Goal: Find specific page/section: Find specific page/section

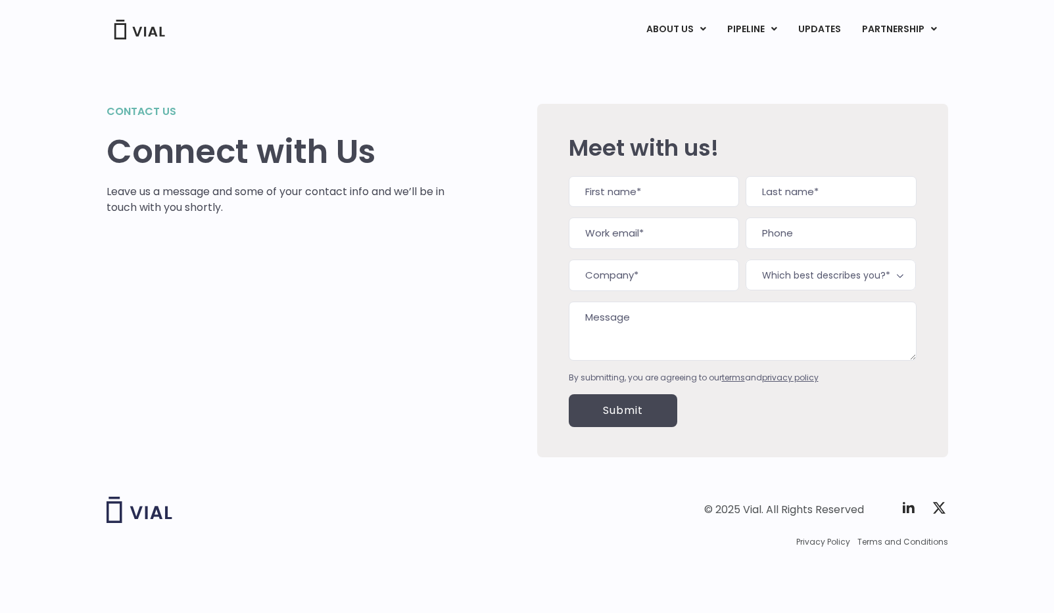
click at [775, 271] on span "Which best describes you?*" at bounding box center [830, 275] width 170 height 31
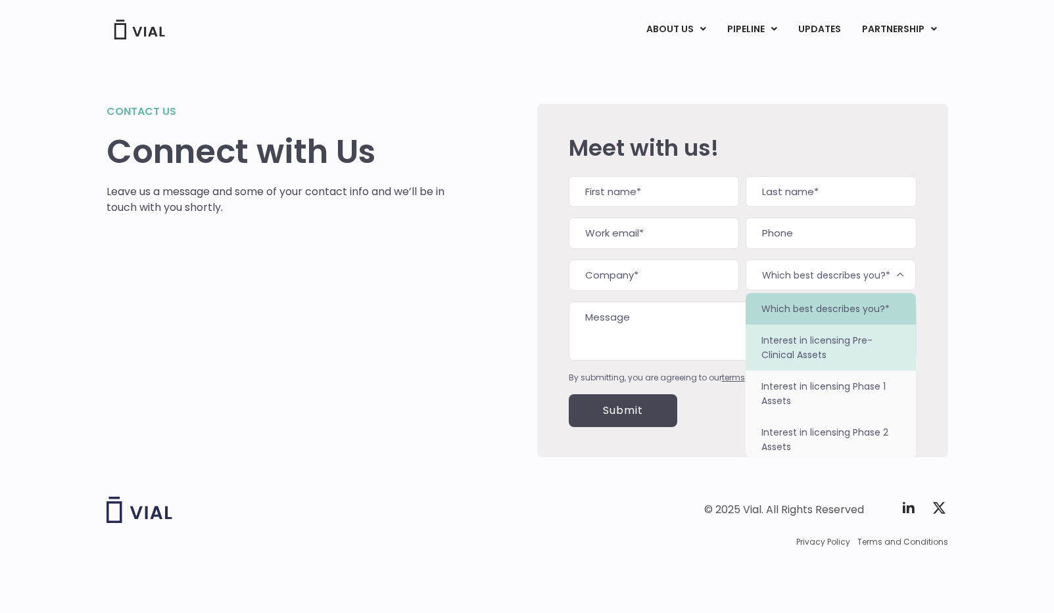
click at [714, 339] on textarea "Message" at bounding box center [743, 331] width 348 height 59
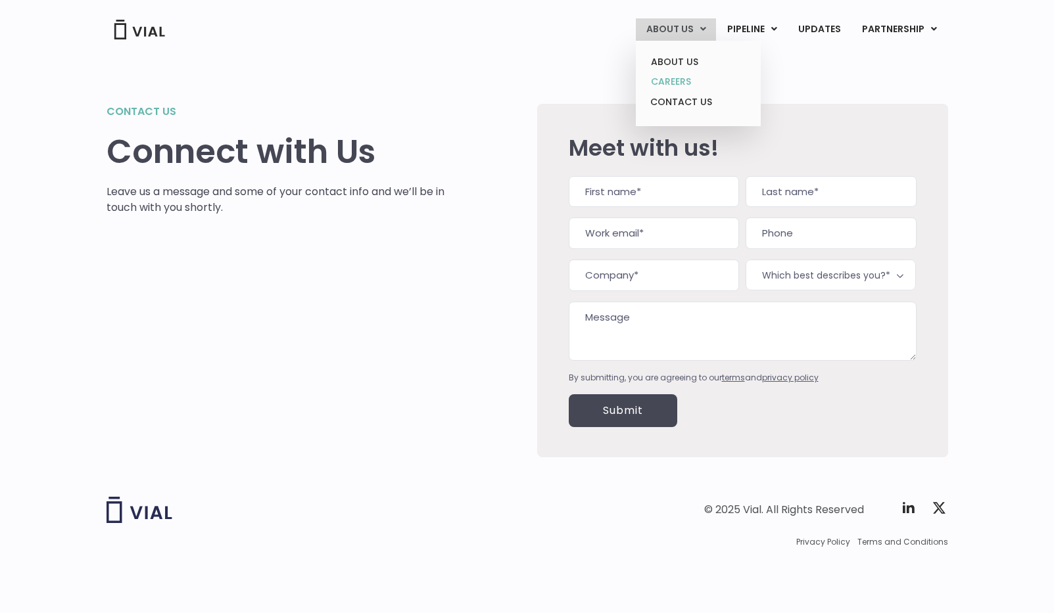
click at [686, 82] on link "CAREERS" at bounding box center [697, 82] width 115 height 20
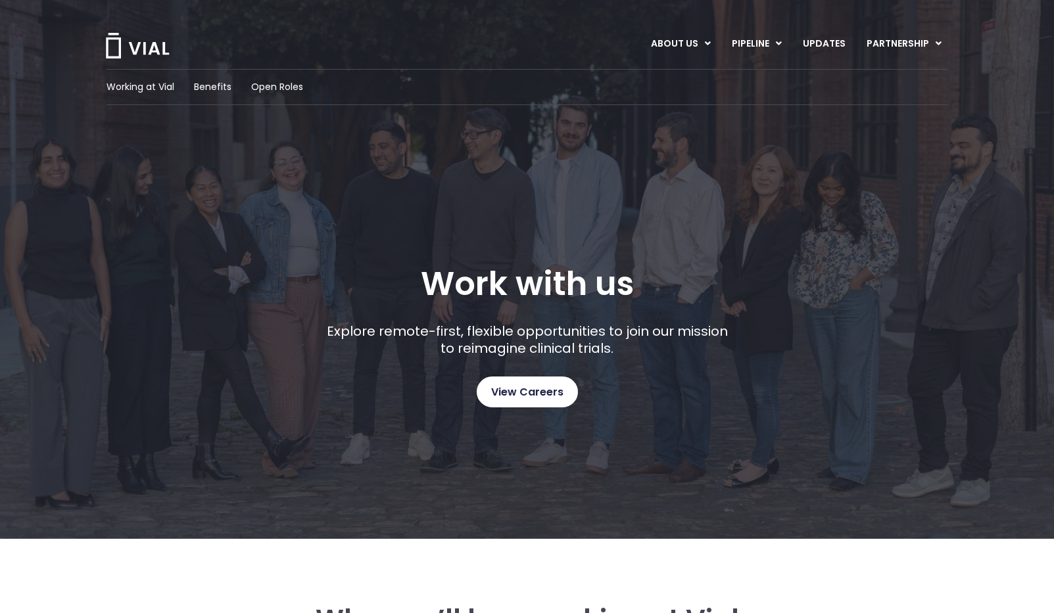
click at [536, 400] on span "View Careers" at bounding box center [527, 392] width 72 height 17
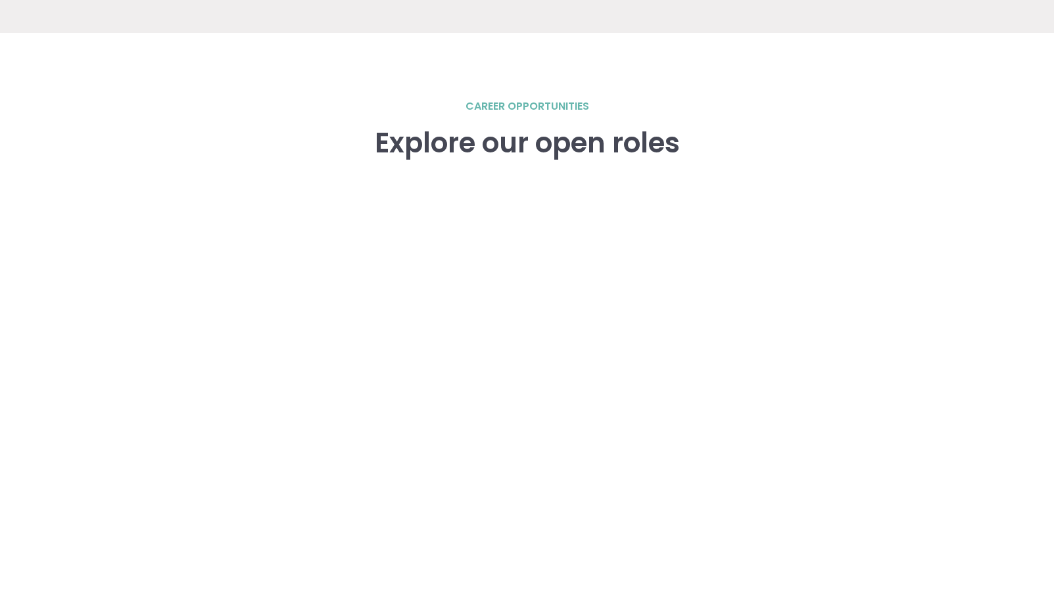
scroll to position [1819, 0]
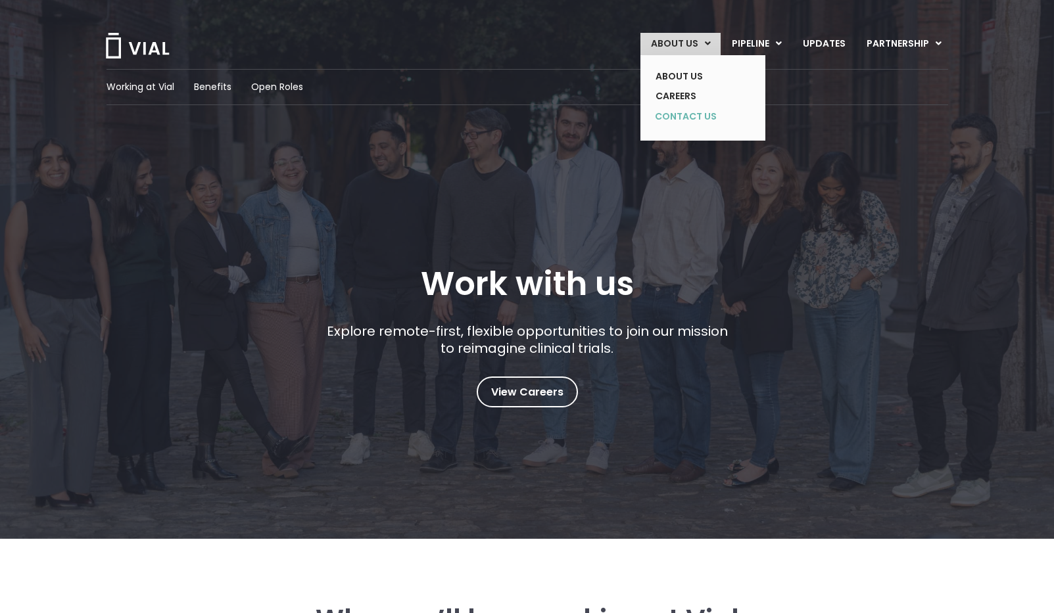
click at [704, 122] on link "CONTACT US" at bounding box center [693, 116] width 96 height 21
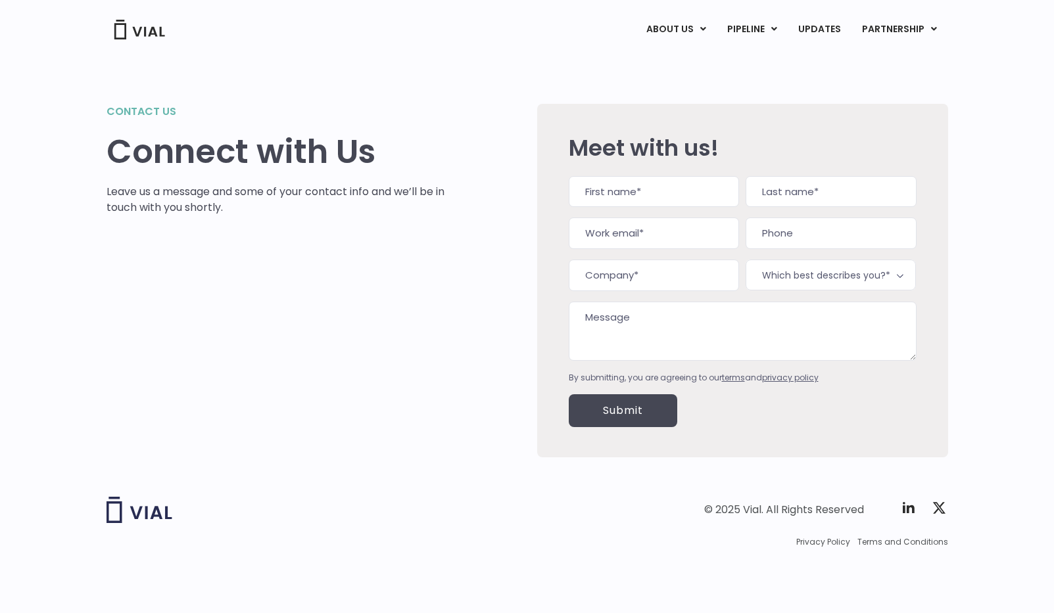
click at [781, 256] on div "Company This field is for validation purposes and should be left unchanged. Nam…" at bounding box center [743, 280] width 348 height 208
click at [154, 106] on h2 "Contact us" at bounding box center [275, 112] width 338 height 16
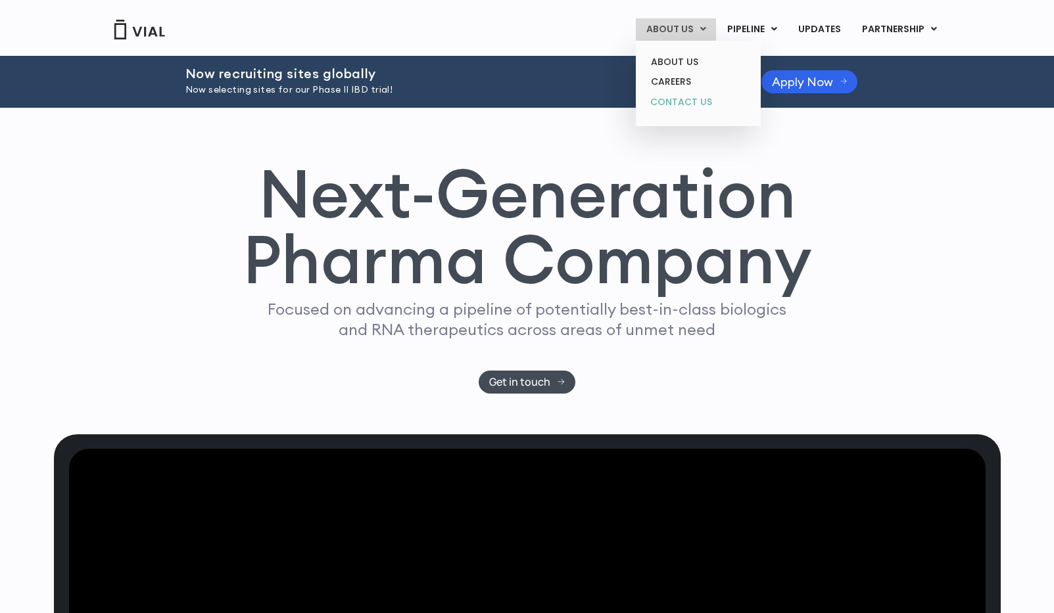
click at [689, 93] on link "CONTACT US" at bounding box center [697, 102] width 115 height 21
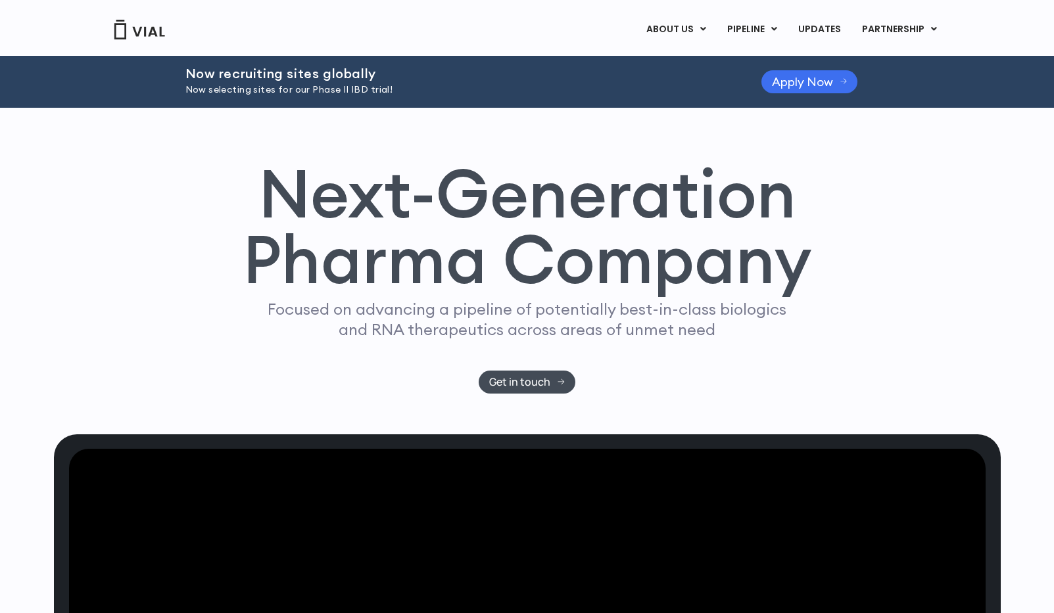
click at [812, 86] on span "Apply Now" at bounding box center [802, 82] width 61 height 10
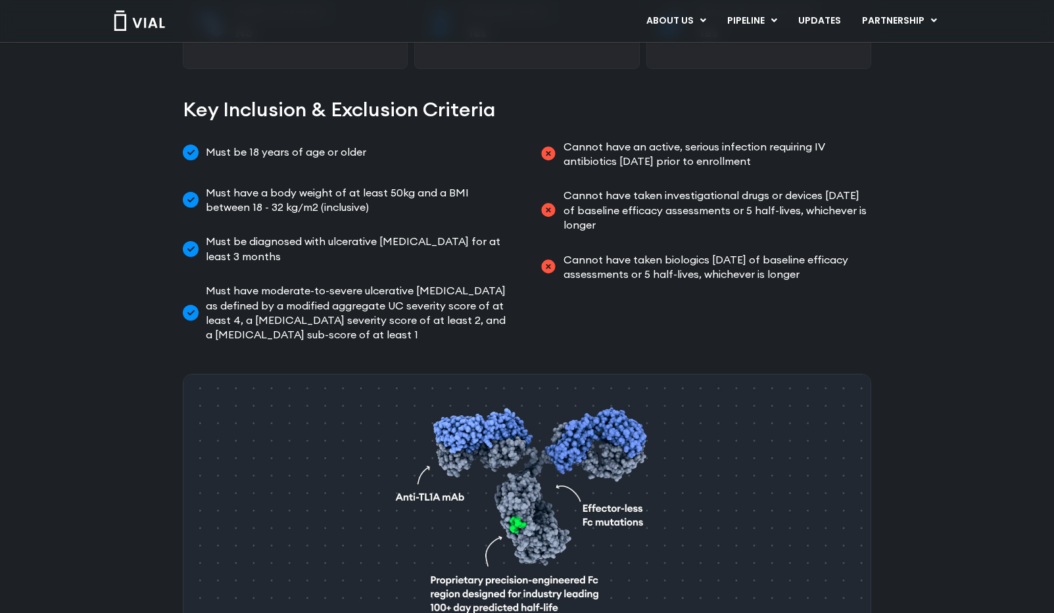
scroll to position [620, 0]
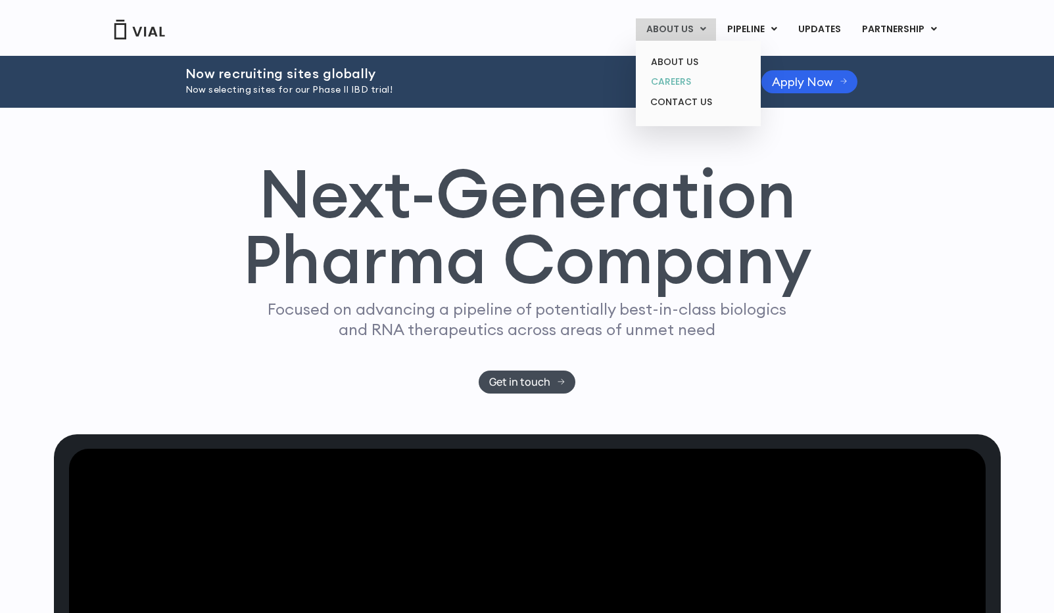
click at [678, 87] on link "CAREERS" at bounding box center [697, 82] width 115 height 20
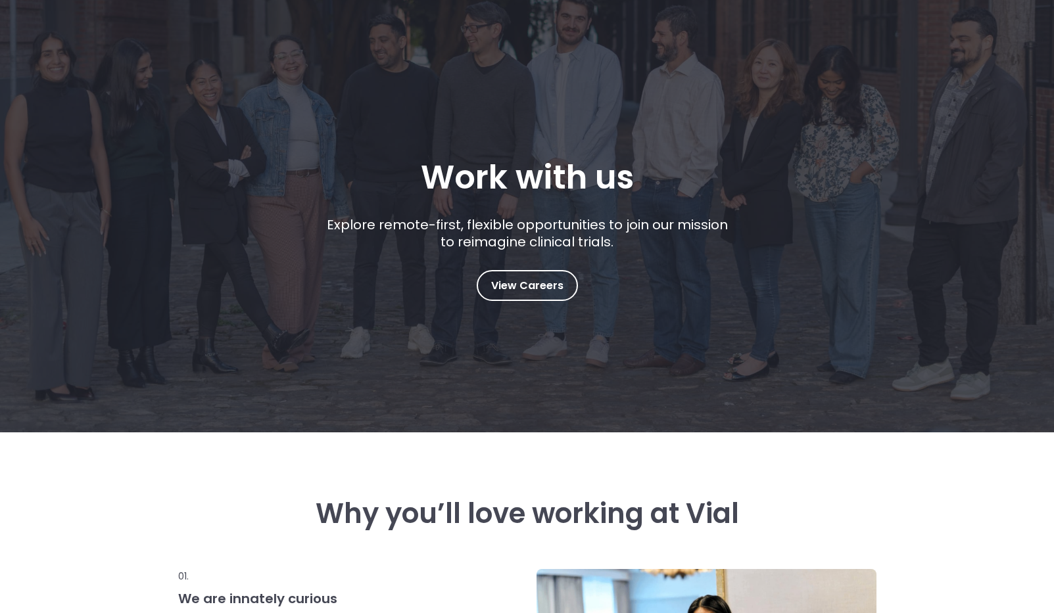
scroll to position [298, 0]
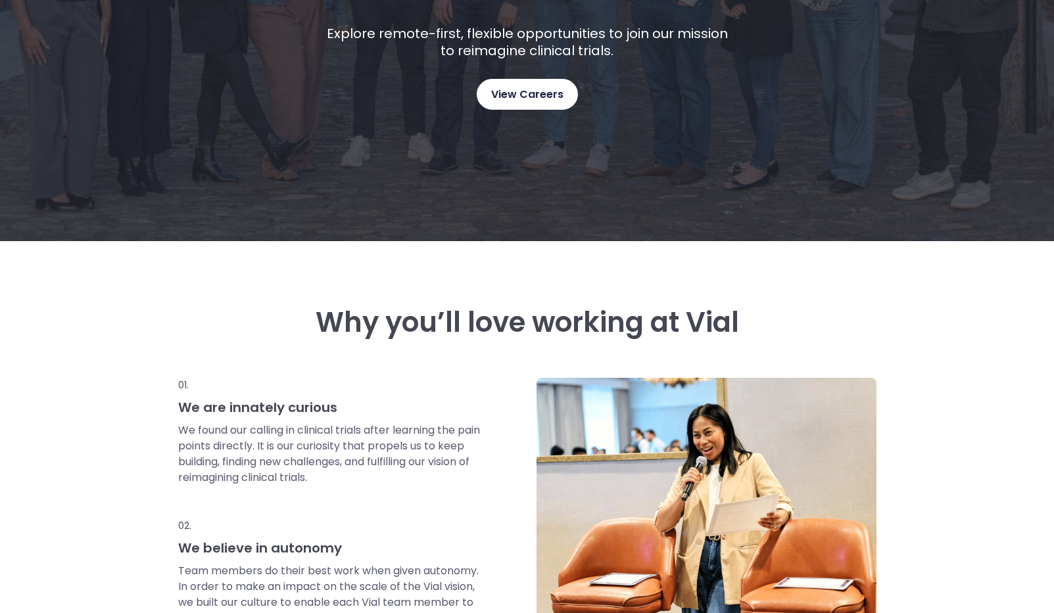
click at [537, 83] on link "View Careers" at bounding box center [527, 94] width 101 height 31
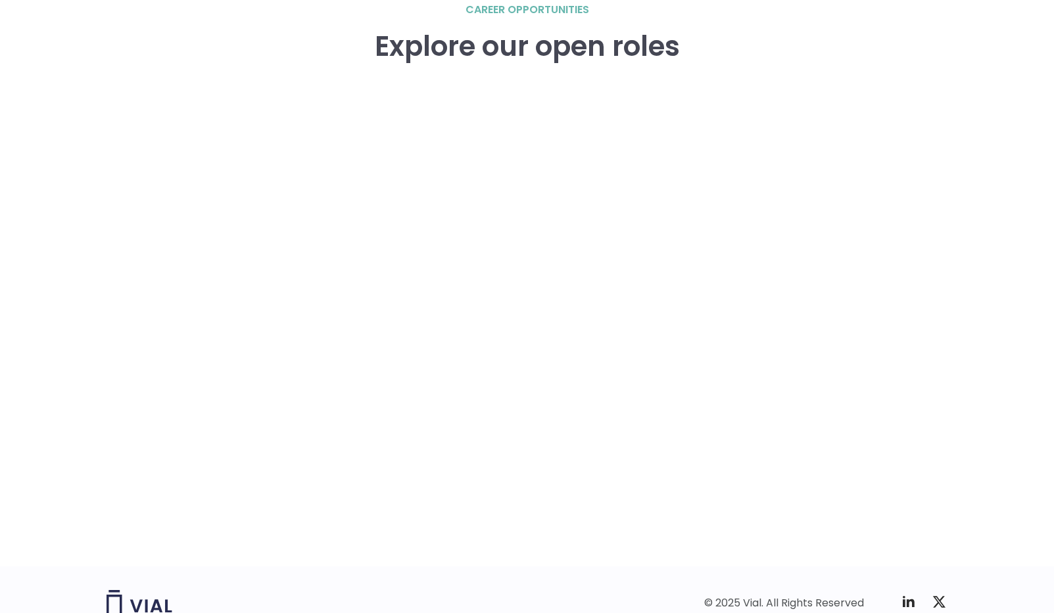
scroll to position [1883, 0]
